Goal: Find specific page/section: Find specific page/section

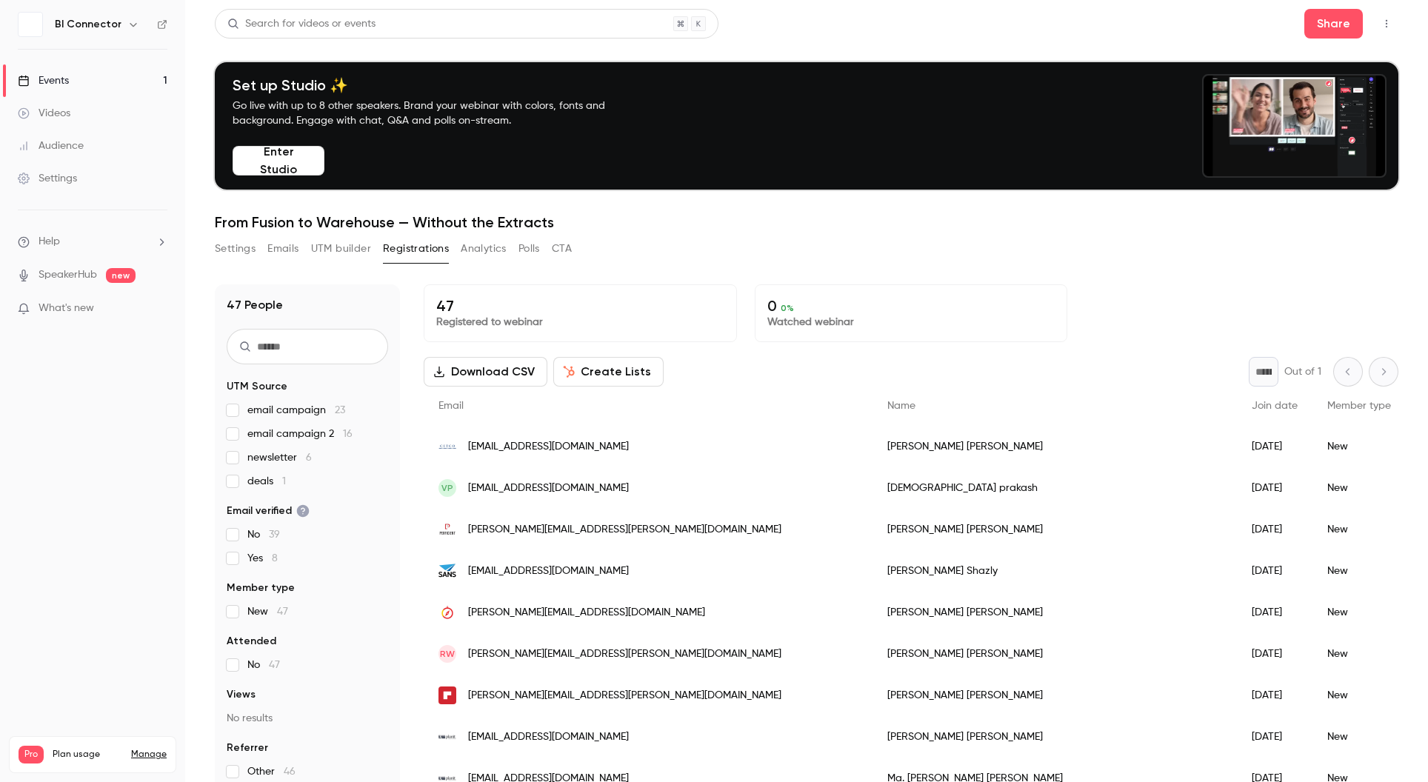
click at [59, 75] on div "Events" at bounding box center [43, 80] width 51 height 15
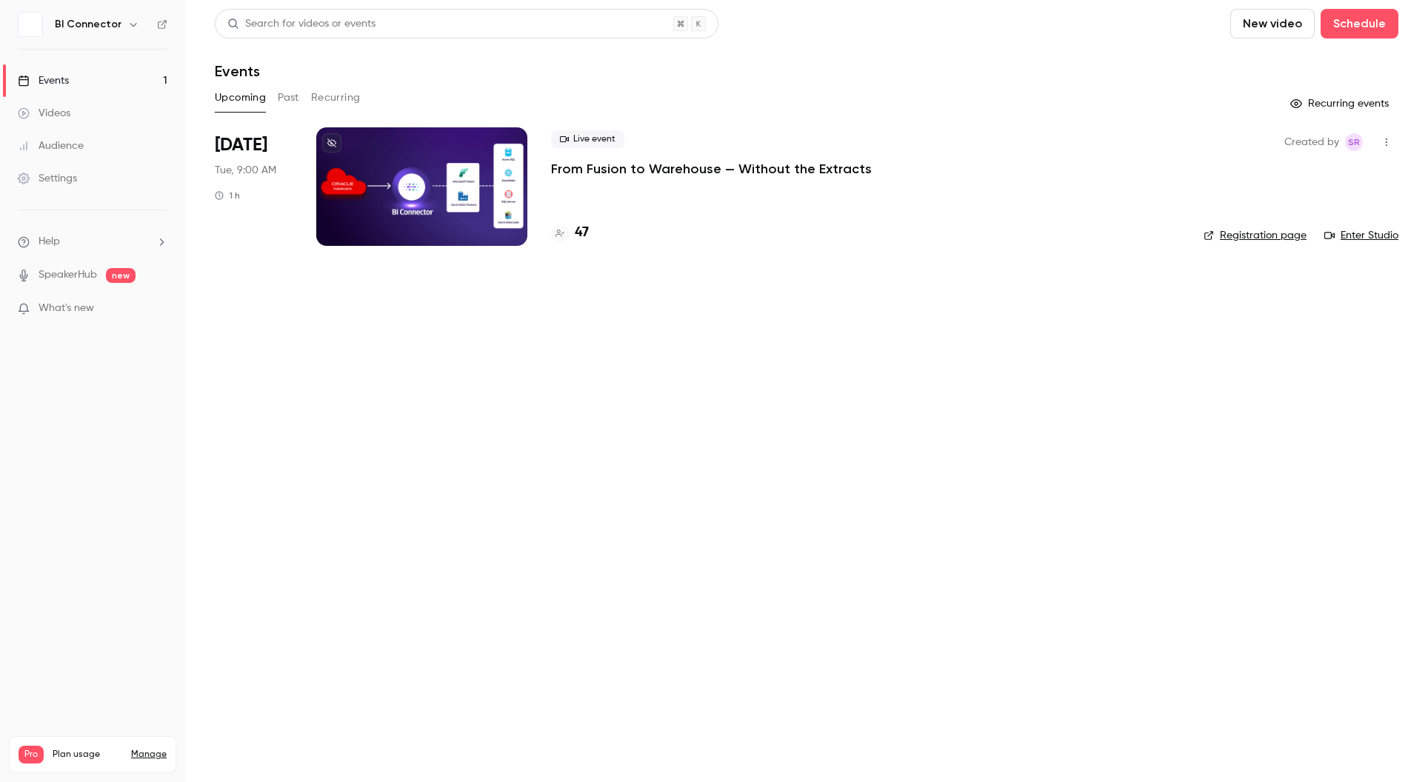
click at [410, 174] on div at bounding box center [421, 186] width 211 height 119
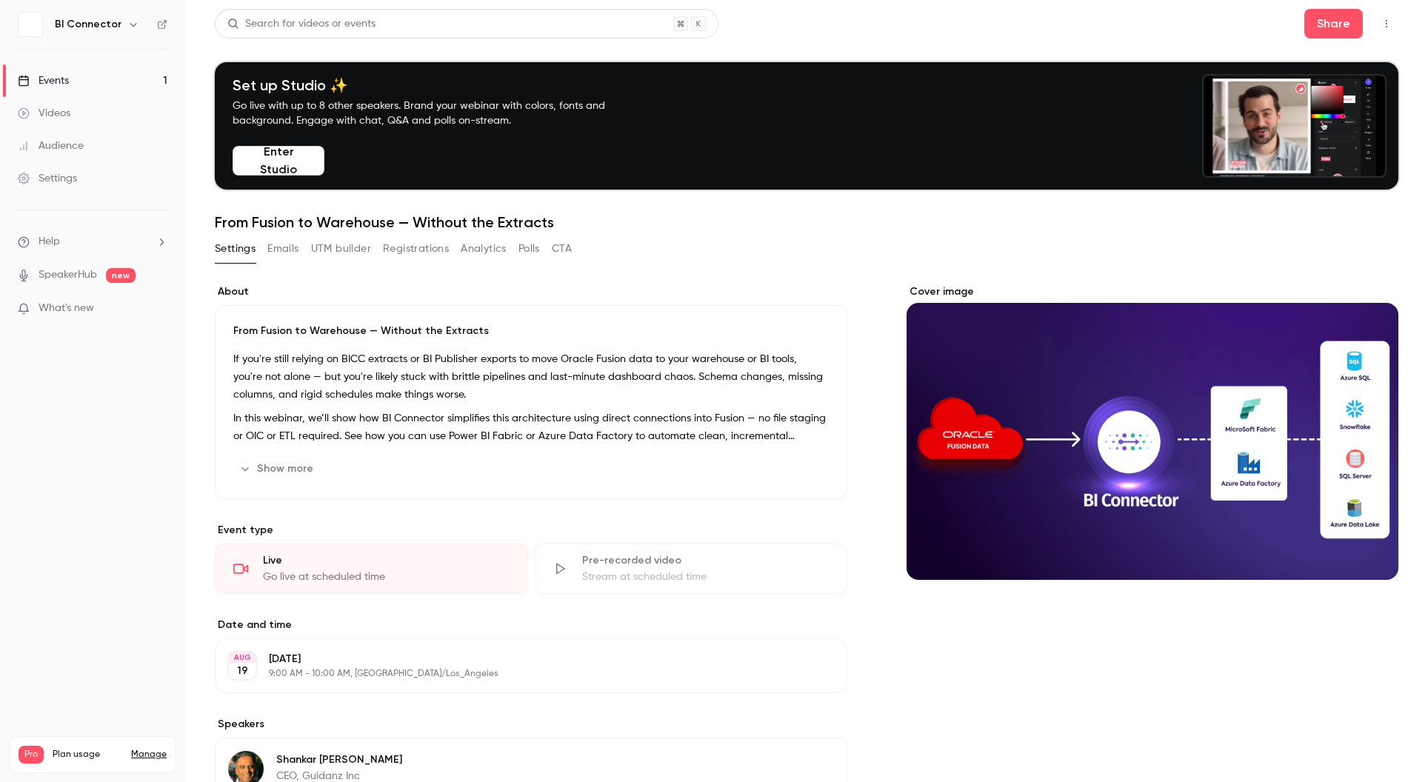
click at [72, 270] on link "SpeakerHub" at bounding box center [68, 275] width 59 height 16
click at [1390, 21] on icon "button" at bounding box center [1387, 24] width 12 height 10
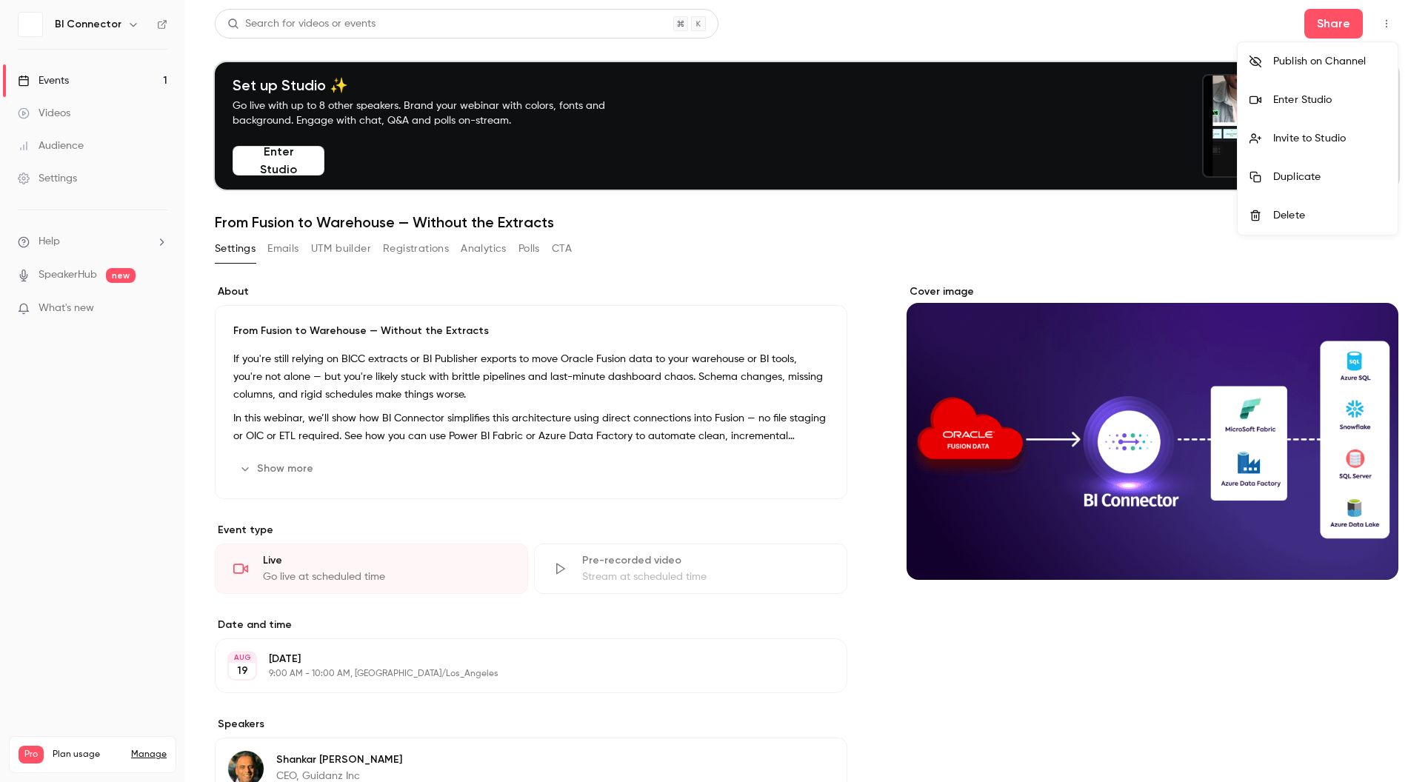
click at [792, 1] on div at bounding box center [714, 391] width 1428 height 782
